Goal: Task Accomplishment & Management: Use online tool/utility

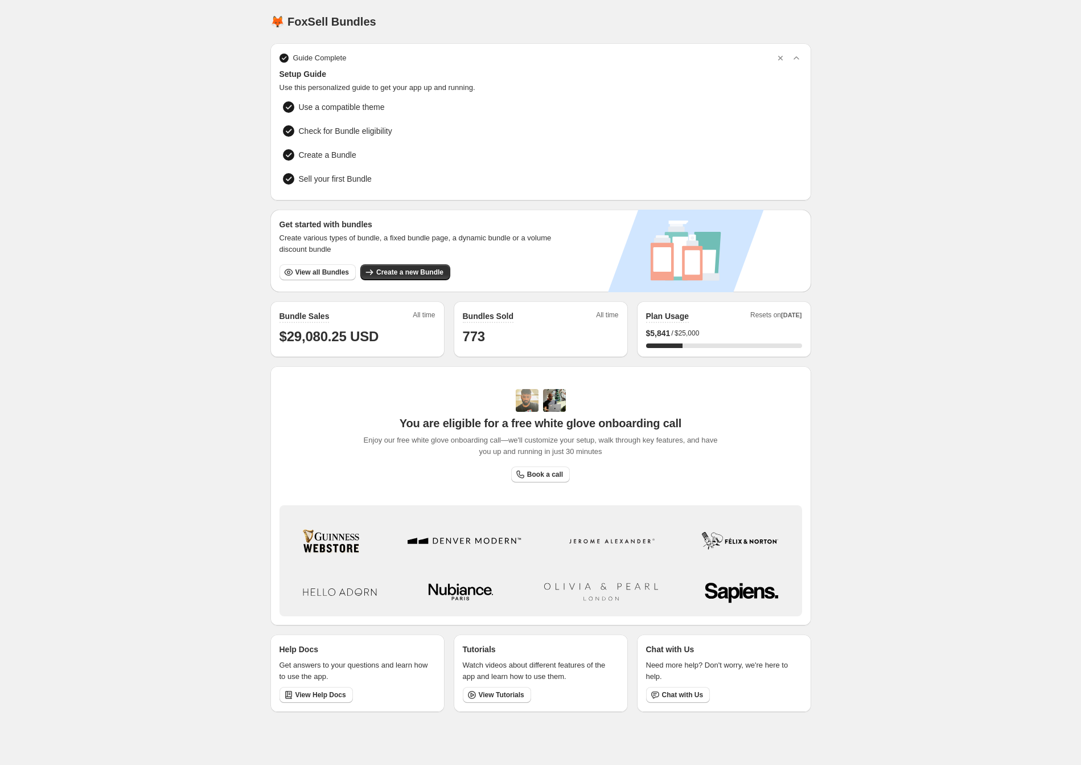
click at [314, 277] on button "View all Bundles" at bounding box center [318, 272] width 76 height 16
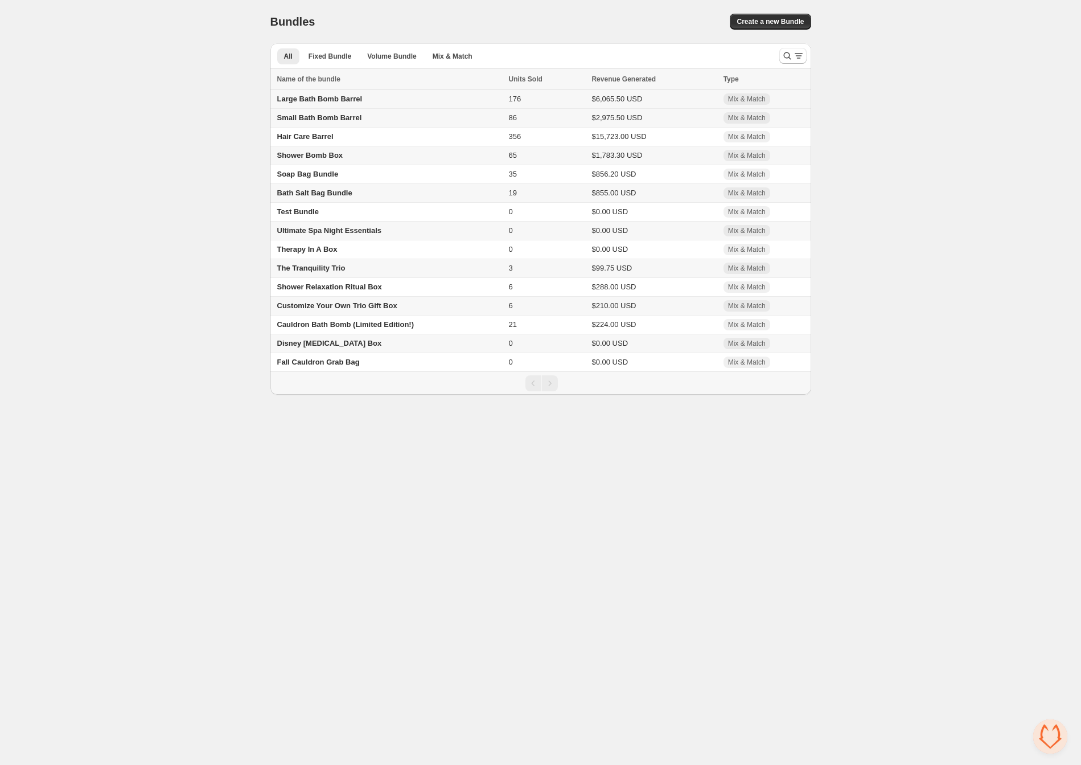
click at [310, 101] on span "Large Bath Bomb Barrel" at bounding box center [319, 99] width 85 height 9
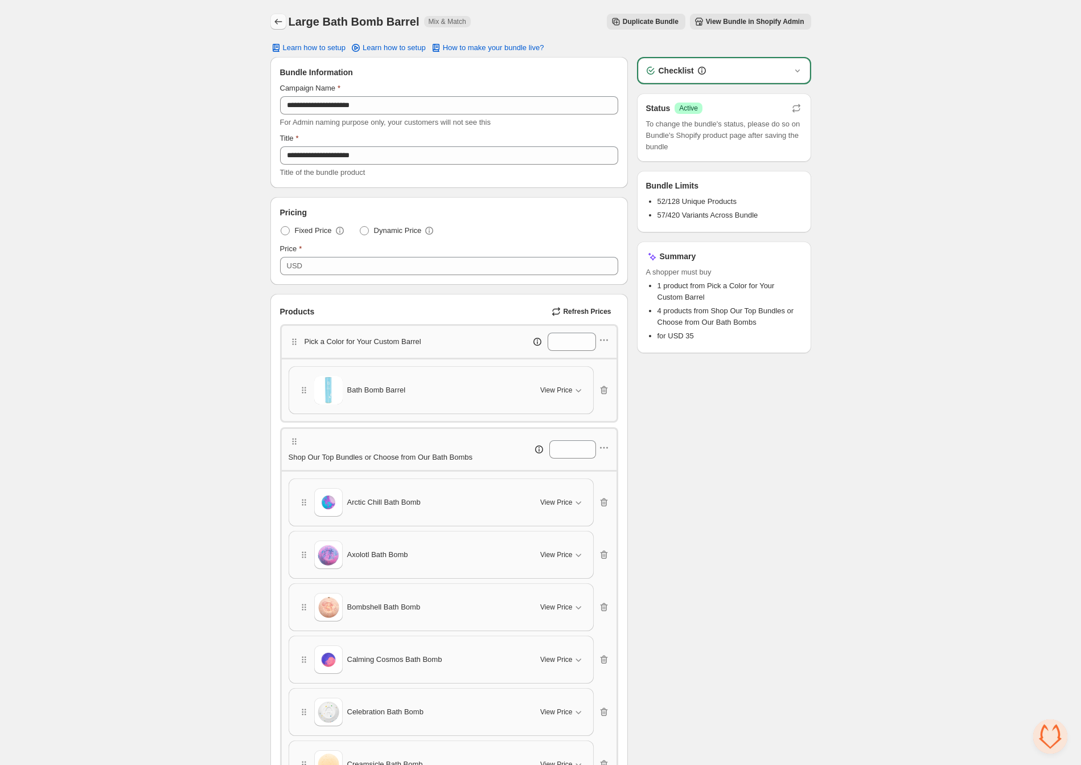
click at [276, 23] on icon "Back" at bounding box center [278, 21] width 11 height 11
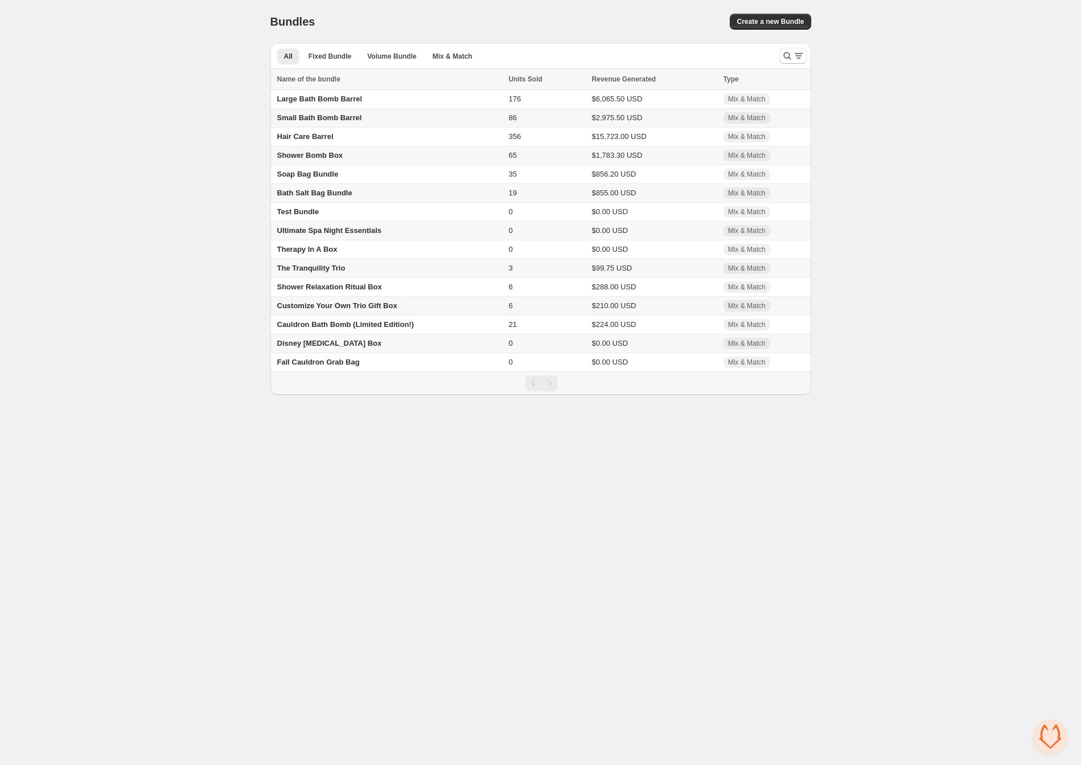
click at [212, 342] on div "Home Bundles Analytics Plan and Billing Bundles. This page is ready Bundles Cre…" at bounding box center [540, 197] width 1081 height 395
